Goal: Information Seeking & Learning: Learn about a topic

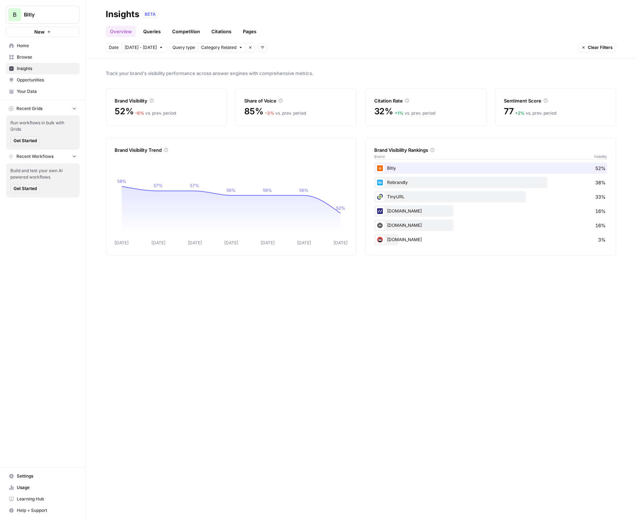
click at [34, 498] on span "Learning Hub" at bounding box center [47, 499] width 60 height 6
